Goal: Find specific page/section: Find specific page/section

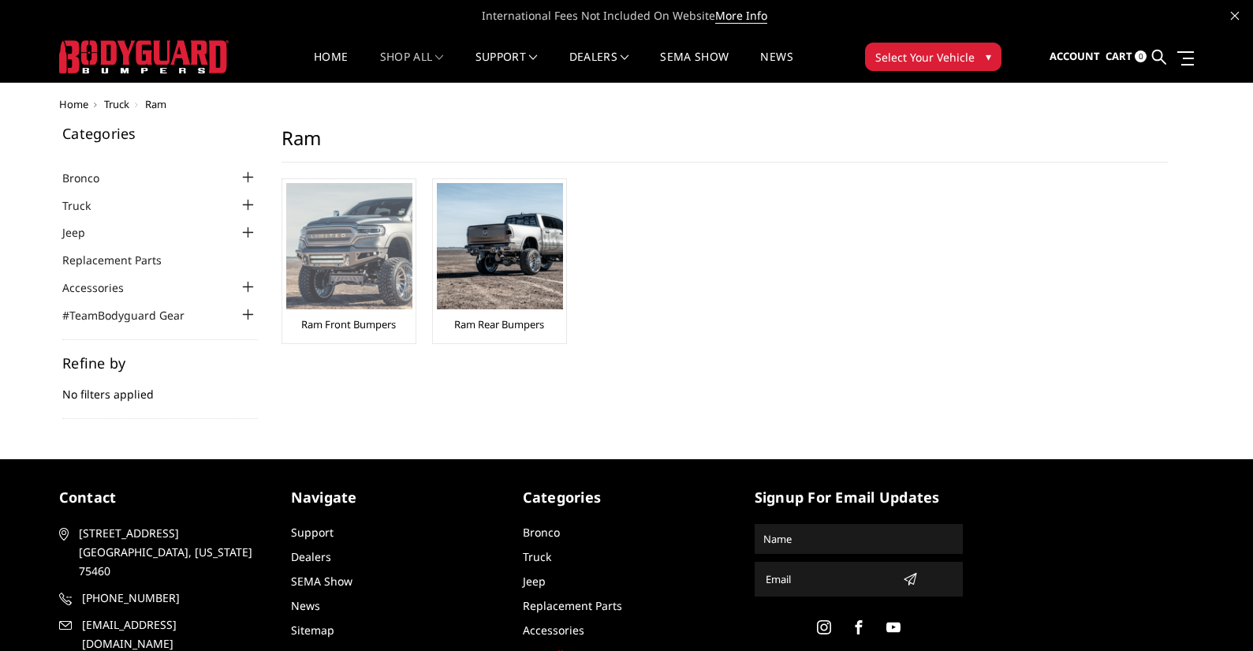
click at [335, 255] on img at bounding box center [349, 246] width 126 height 126
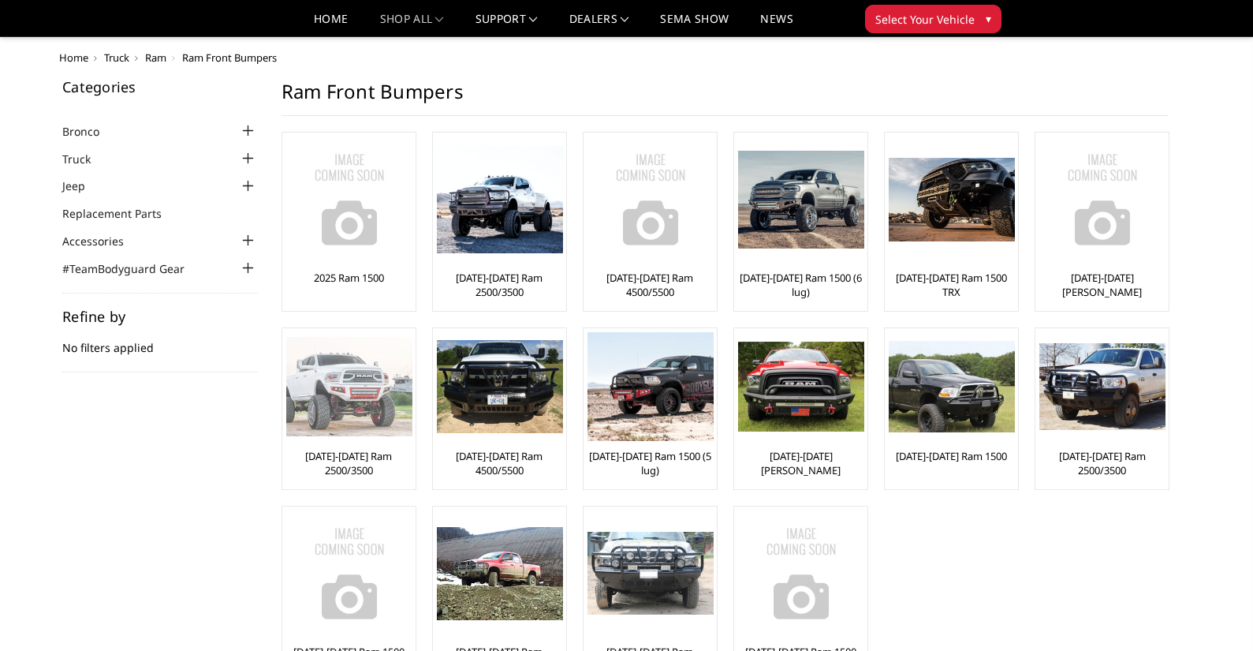
scroll to position [184, 0]
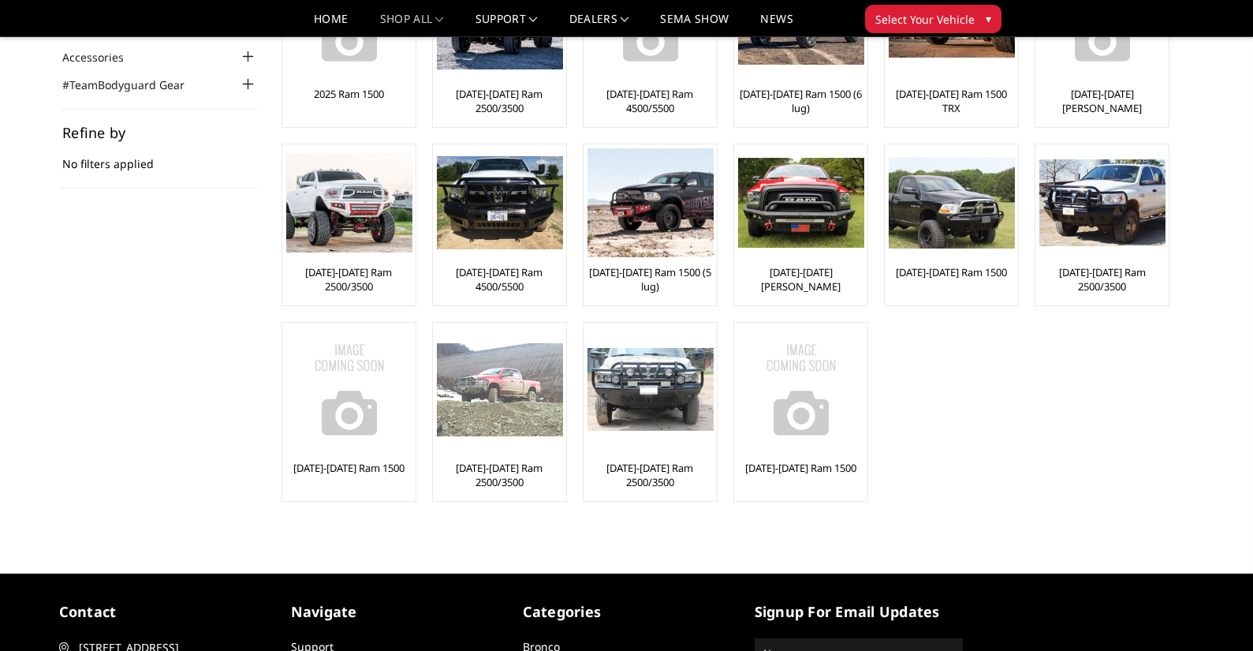
click at [492, 393] on img at bounding box center [500, 389] width 126 height 93
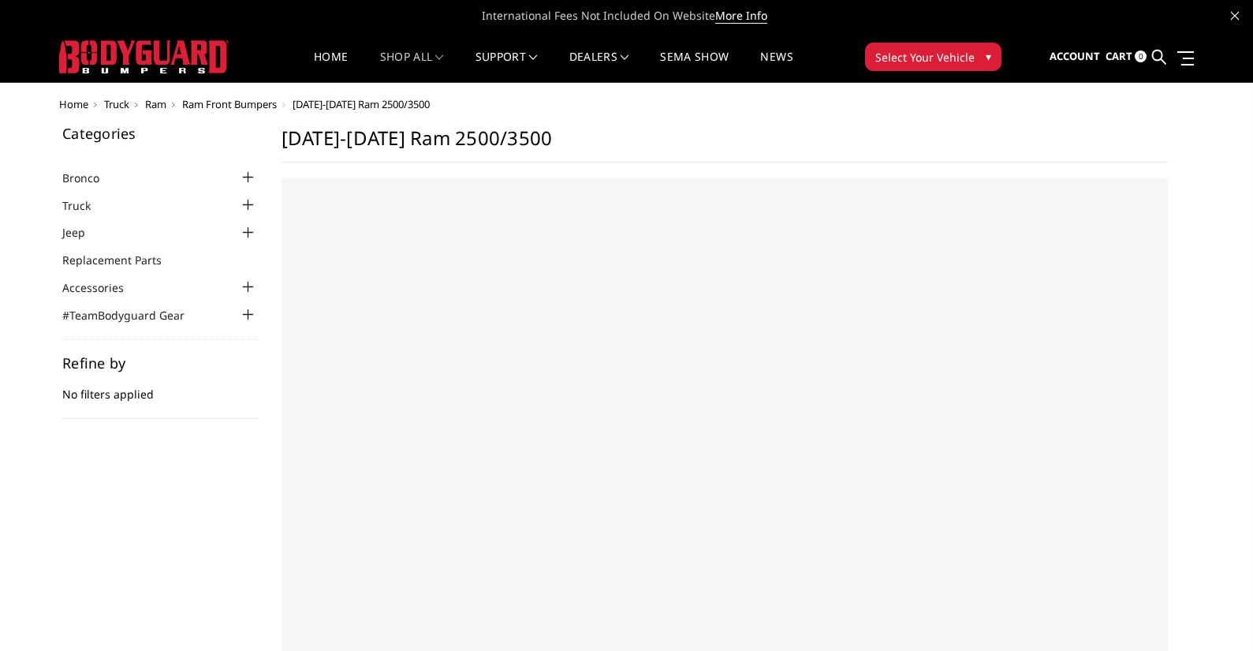
select select "US"
